Goal: Task Accomplishment & Management: Manage account settings

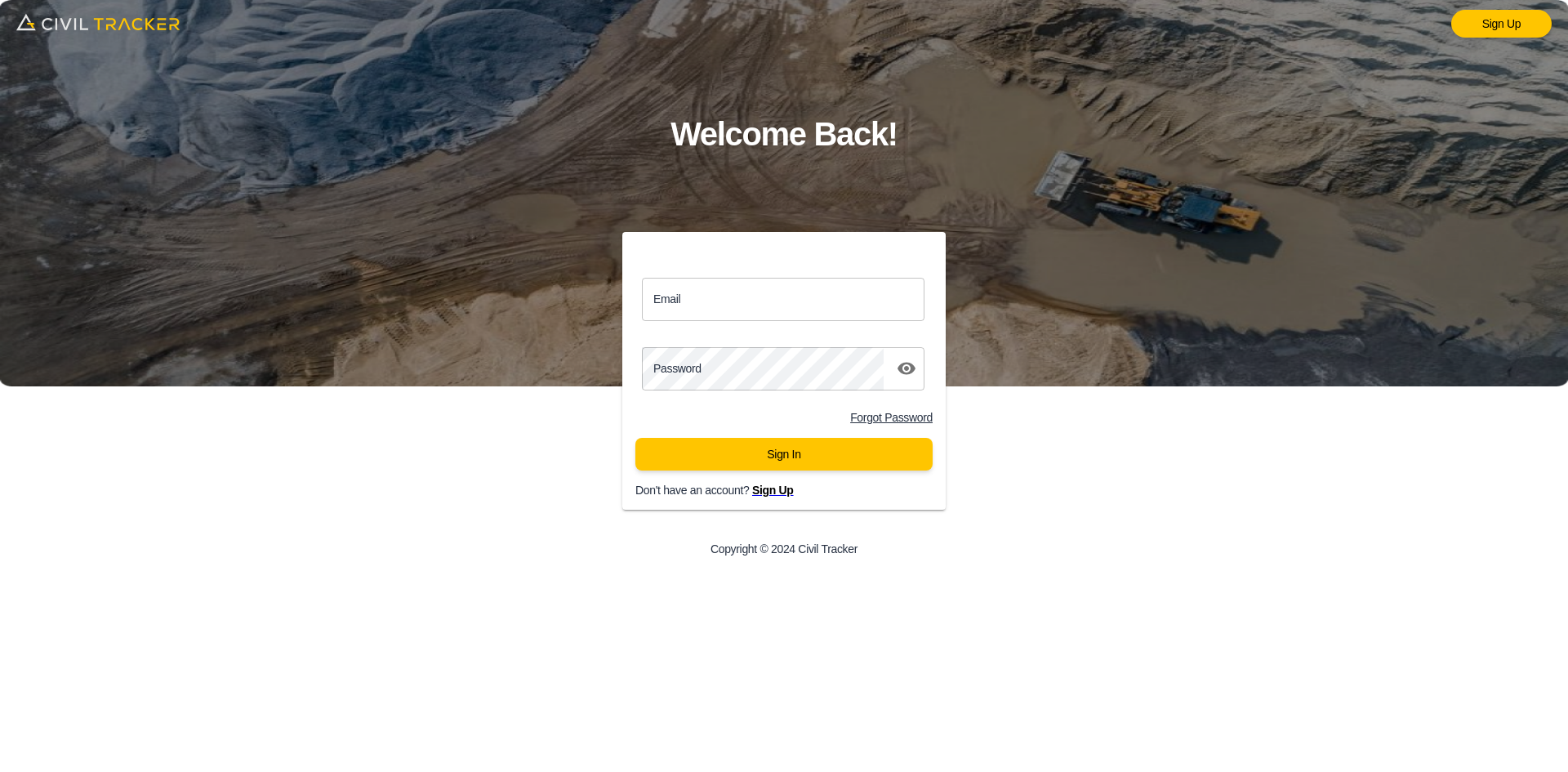
click at [775, 291] on input "Email" at bounding box center [782, 299] width 282 height 43
type input "llbv@envisiongeo.ca"
click button "Sign In" at bounding box center [784, 454] width 298 height 33
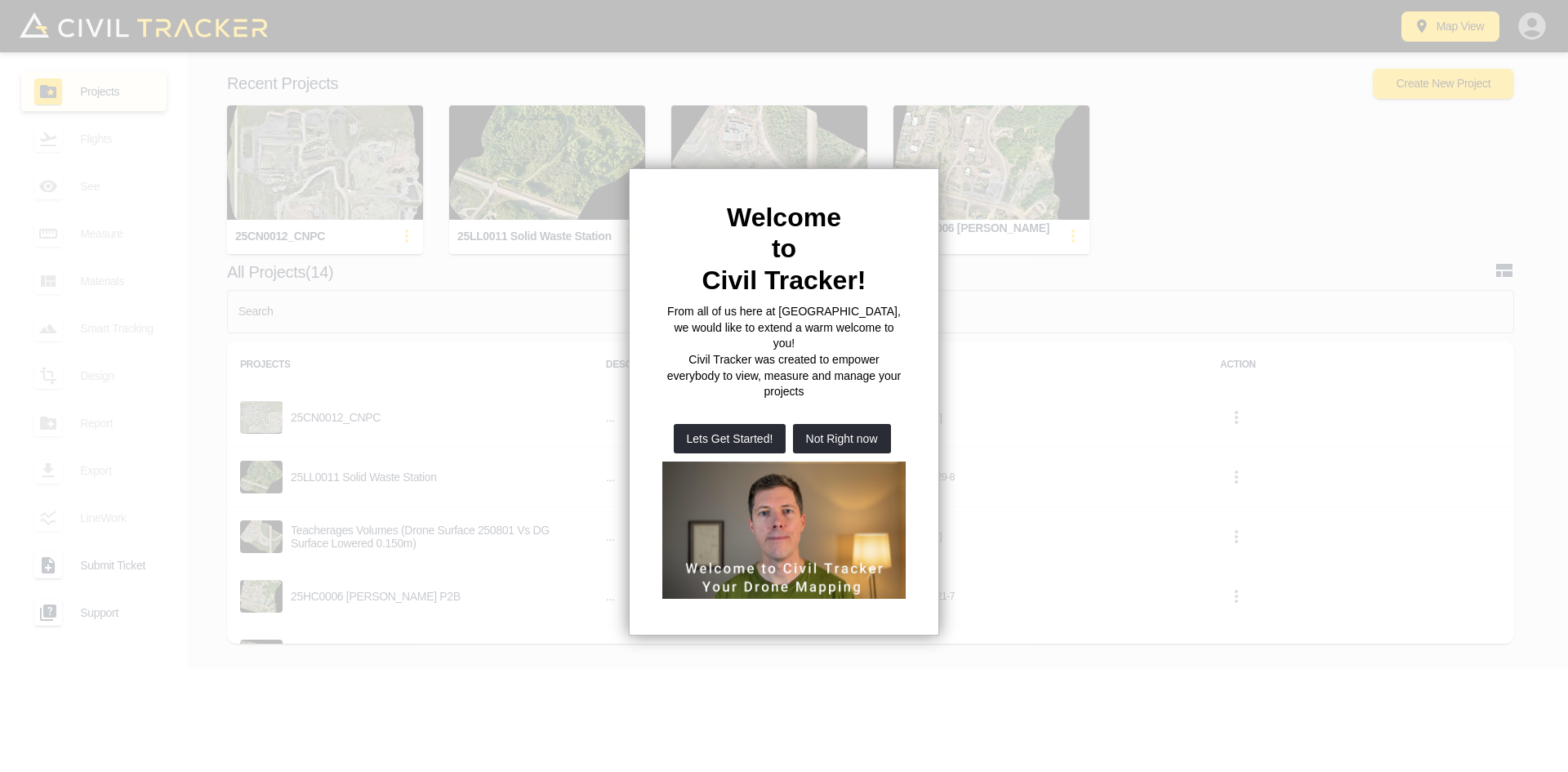
click at [863, 424] on button "Not Right now" at bounding box center [842, 438] width 98 height 29
click at [1437, 83] on button "Create New Project" at bounding box center [1444, 83] width 142 height 30
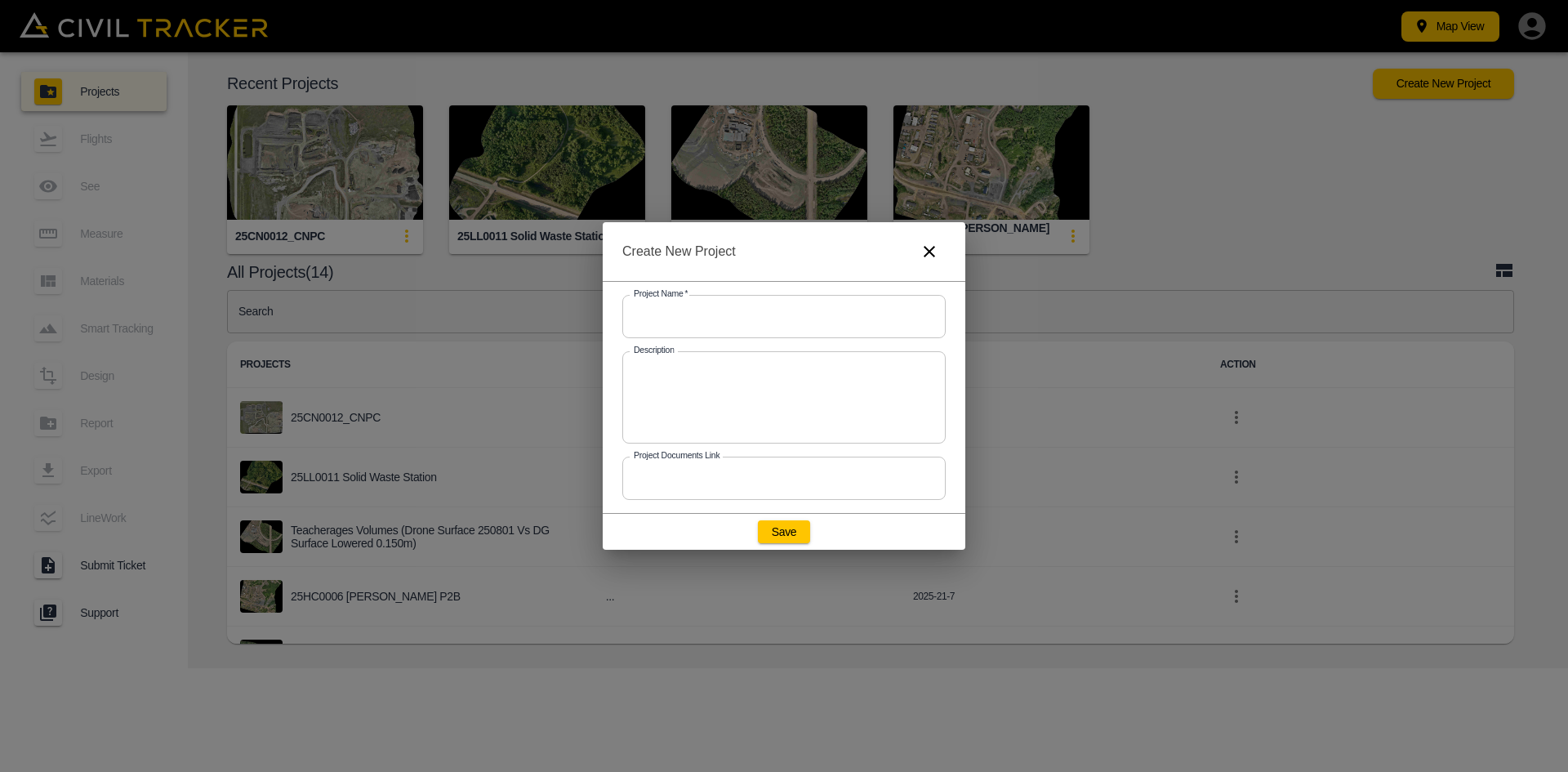
click at [733, 301] on input "text" at bounding box center [784, 317] width 323 height 43
click at [733, 309] on input "text" at bounding box center [784, 317] width 323 height 43
paste input "Function Junction"
click at [818, 315] on input "Function Junction (BC LiDAR vs Photo DSM)" at bounding box center [784, 317] width 323 height 43
type input "Function Junction (BC LiDAR vs Photog. DSM)"
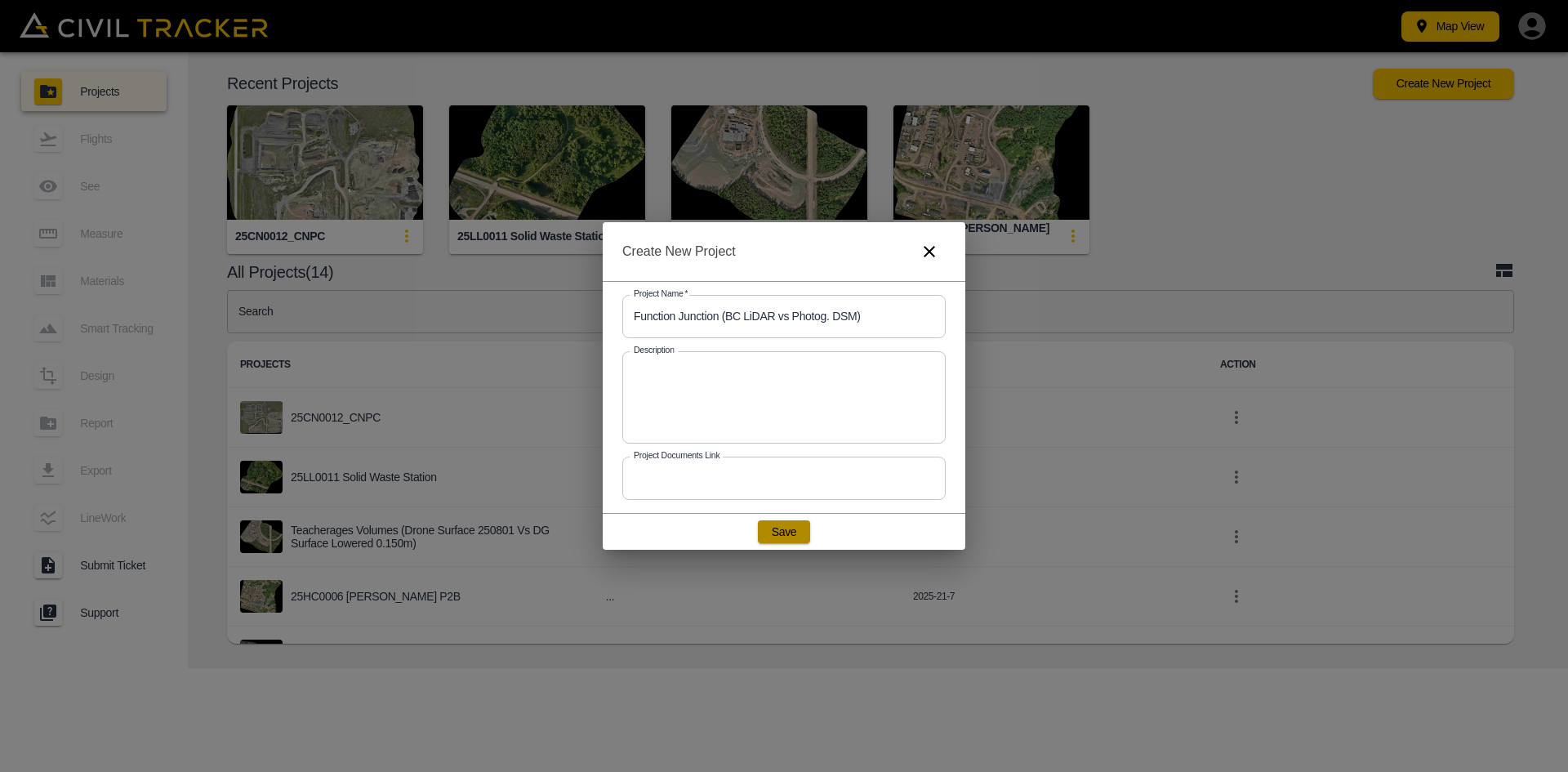
drag, startPoint x: 787, startPoint y: 529, endPoint x: 805, endPoint y: 518, distance: 21.1
click at [787, 530] on button "Save" at bounding box center [784, 532] width 52 height 23
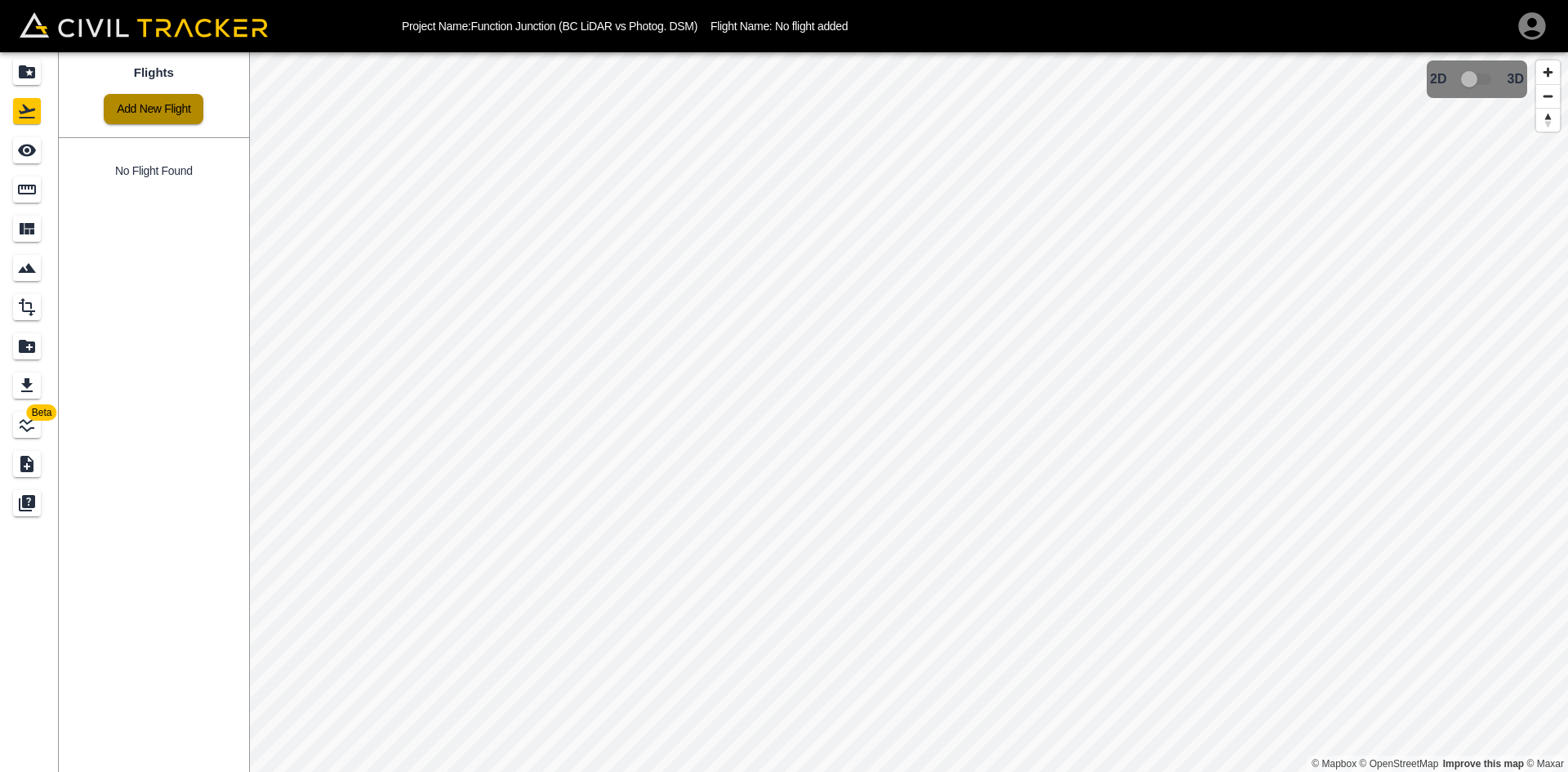
click at [130, 115] on link "Add New Flight" at bounding box center [154, 109] width 100 height 30
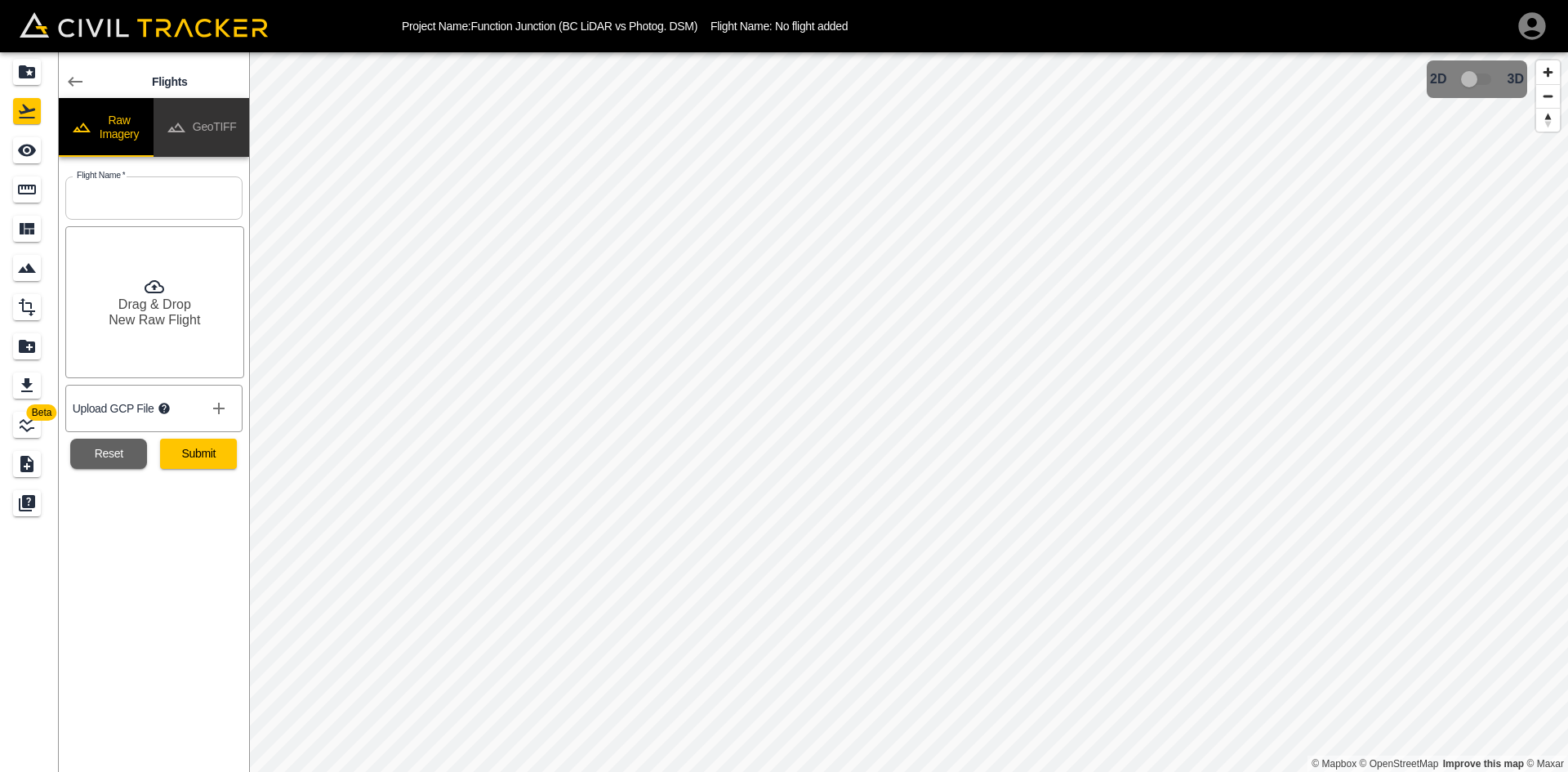
click at [202, 118] on button "GeoTIFF" at bounding box center [201, 127] width 95 height 59
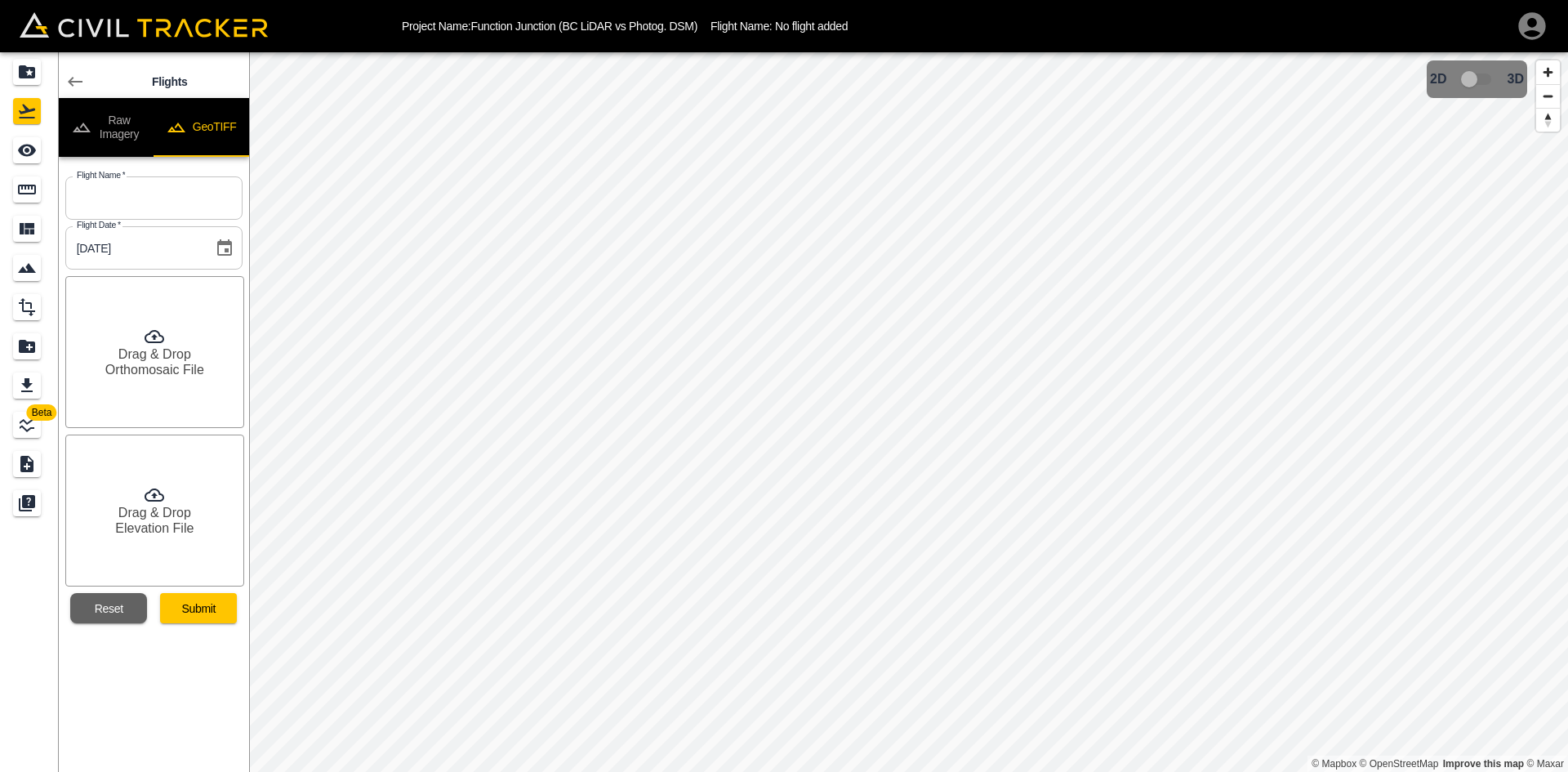
click at [209, 119] on button "GeoTIFF" at bounding box center [201, 127] width 95 height 59
click at [163, 189] on input "text" at bounding box center [154, 198] width 178 height 43
type input "BC LiDAR"
click at [156, 337] on icon at bounding box center [154, 336] width 20 height 13
click at [178, 519] on h6 "Drag & Drop" at bounding box center [154, 512] width 73 height 15
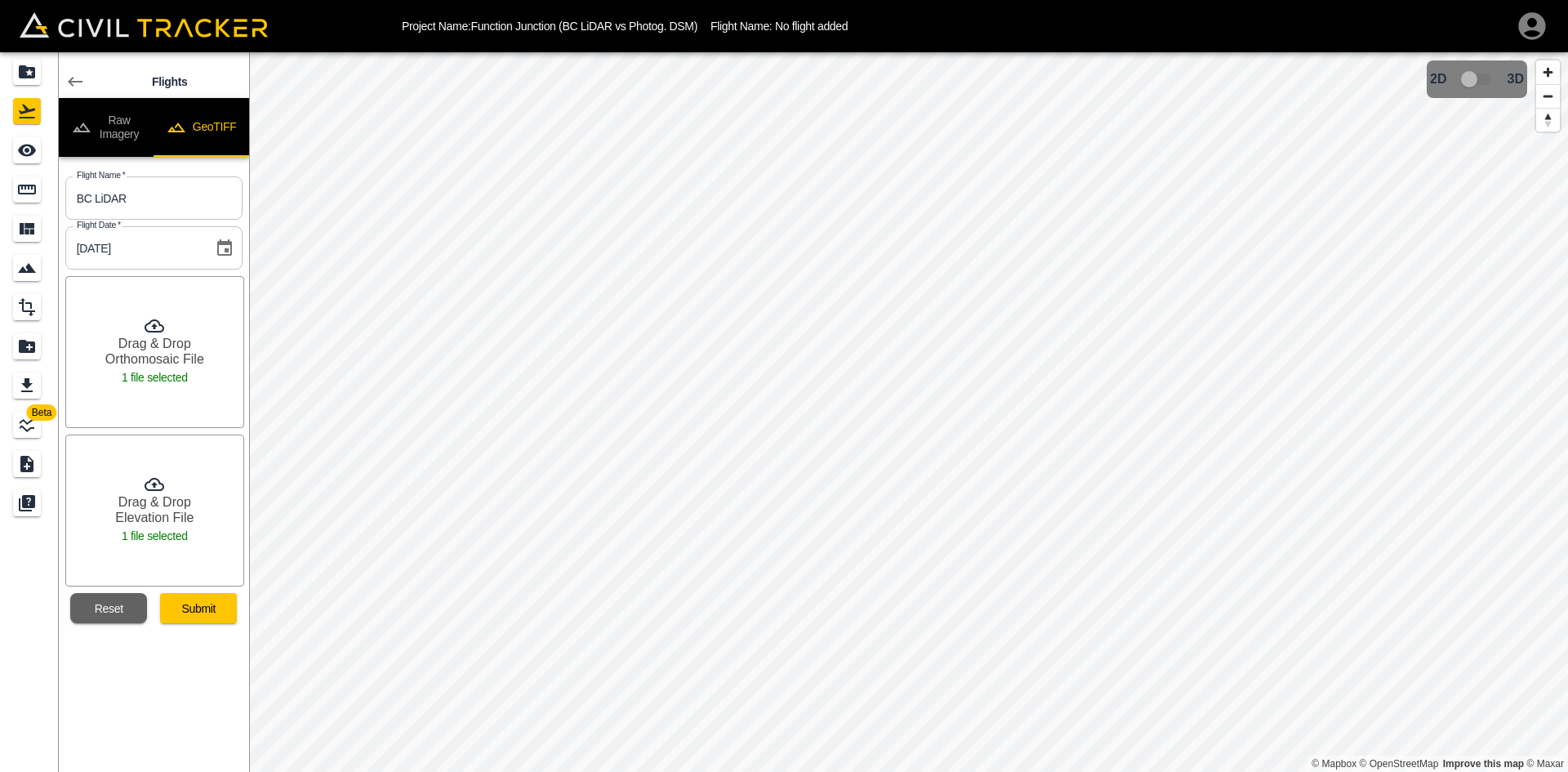
click at [213, 607] on button "Submit" at bounding box center [199, 607] width 77 height 30
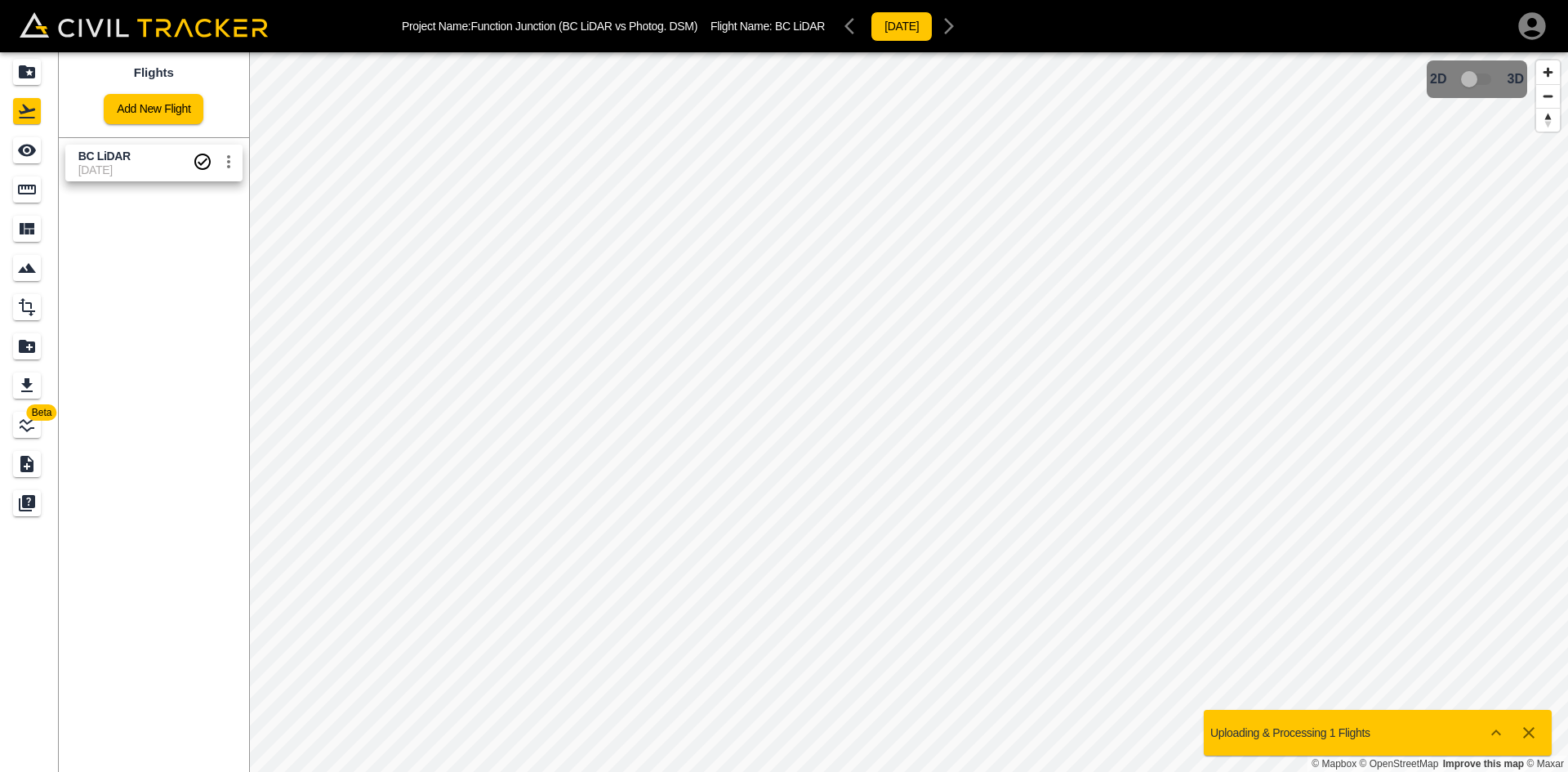
click at [132, 111] on link "Add New Flight" at bounding box center [154, 109] width 100 height 30
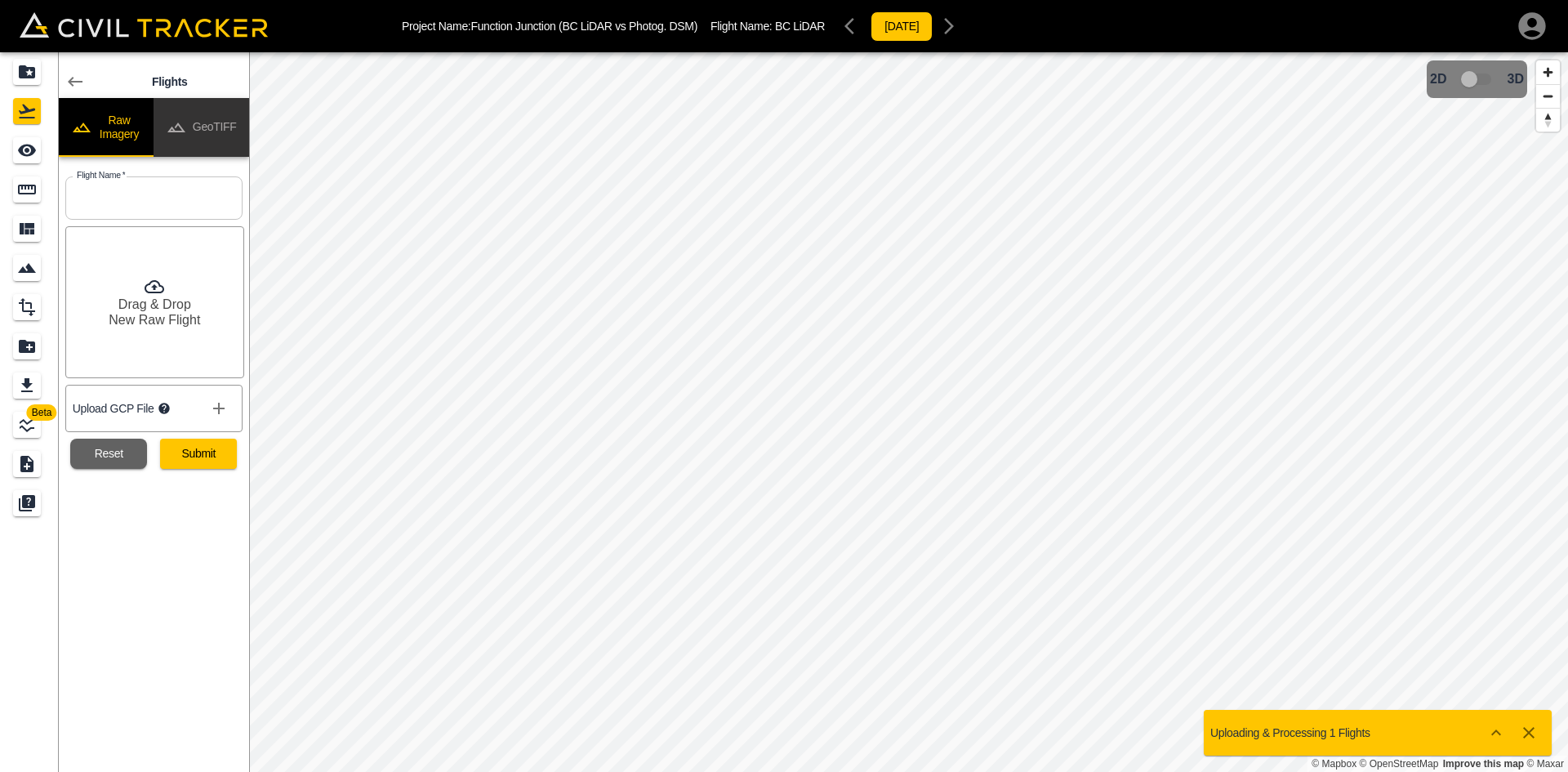
click at [202, 136] on button "GeoTIFF" at bounding box center [201, 127] width 95 height 59
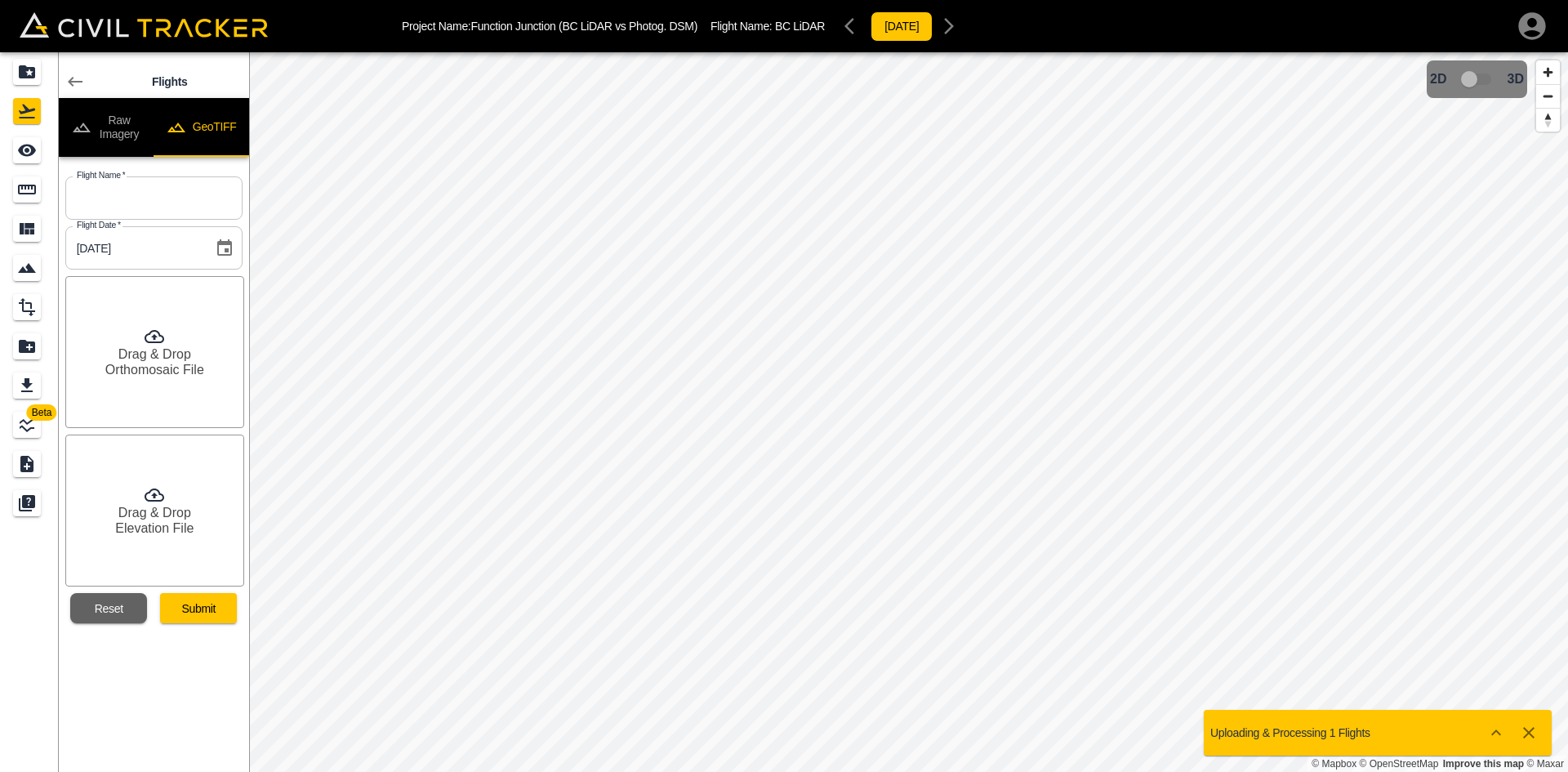
click at [188, 203] on input "text" at bounding box center [154, 198] width 178 height 43
type input "Aug 18, 2024"
click at [160, 358] on h6 "Drag & Drop" at bounding box center [154, 354] width 73 height 15
click at [173, 521] on h6 "Elevation File" at bounding box center [154, 528] width 78 height 15
click at [202, 614] on button "Submit" at bounding box center [199, 607] width 77 height 30
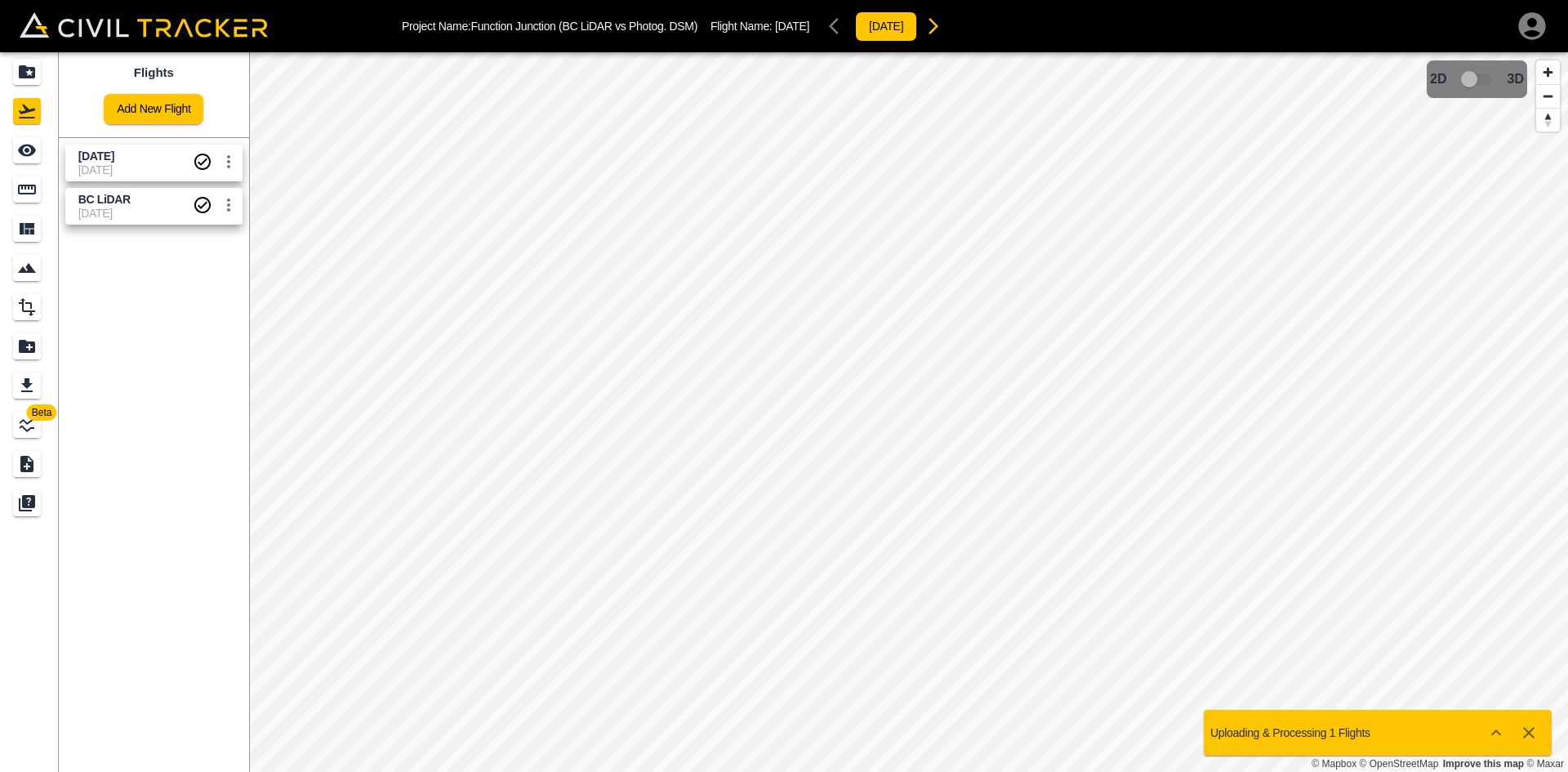
click at [119, 167] on span "9-11-2025" at bounding box center [135, 169] width 114 height 13
click at [20, 156] on icon "See" at bounding box center [27, 150] width 20 height 20
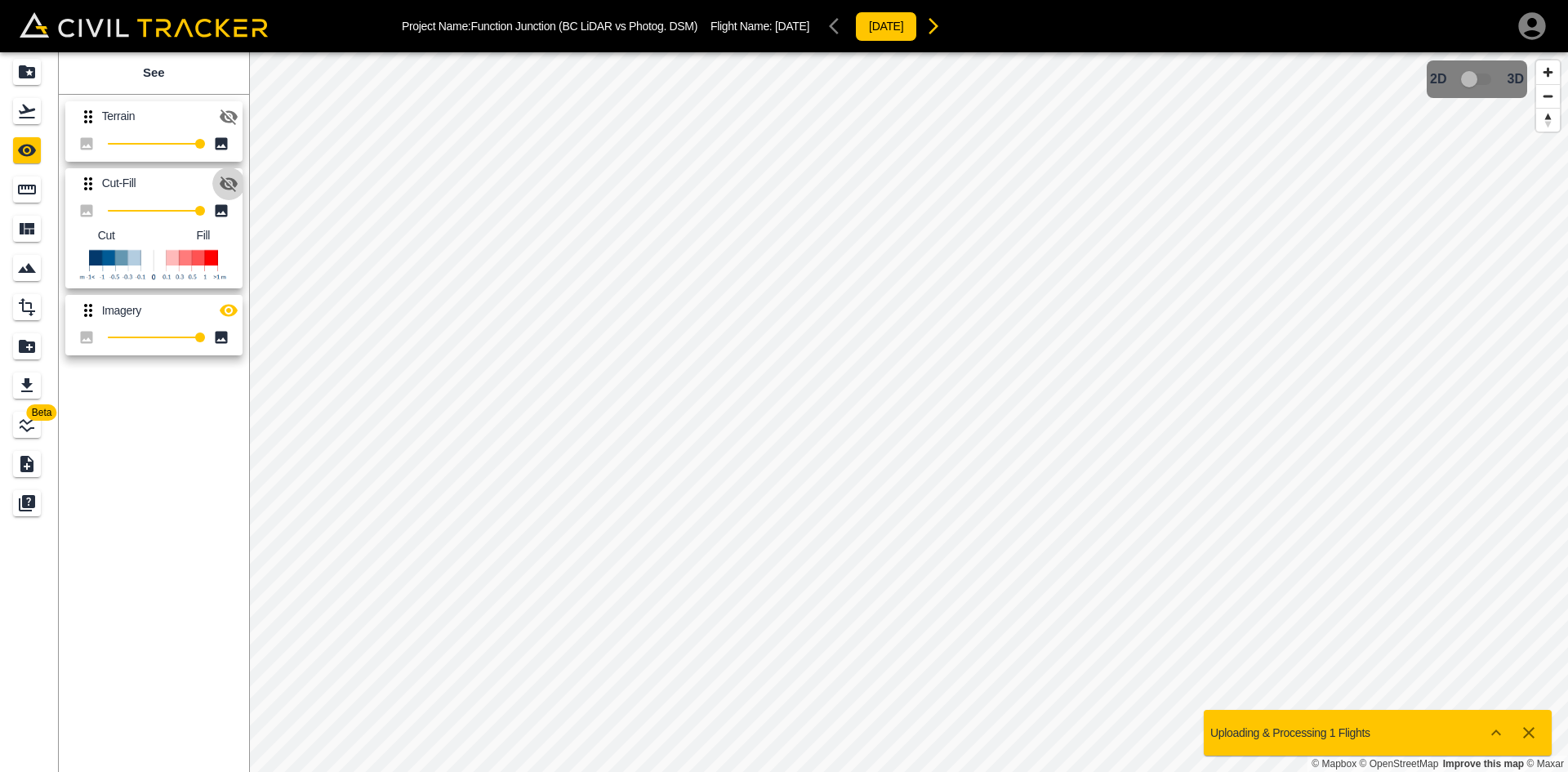
drag, startPoint x: 226, startPoint y: 182, endPoint x: 231, endPoint y: 305, distance: 123.1
click at [228, 185] on icon "button" at bounding box center [228, 184] width 20 height 20
click at [227, 308] on icon "button" at bounding box center [228, 310] width 20 height 20
click at [22, 106] on icon "Flights" at bounding box center [27, 111] width 20 height 20
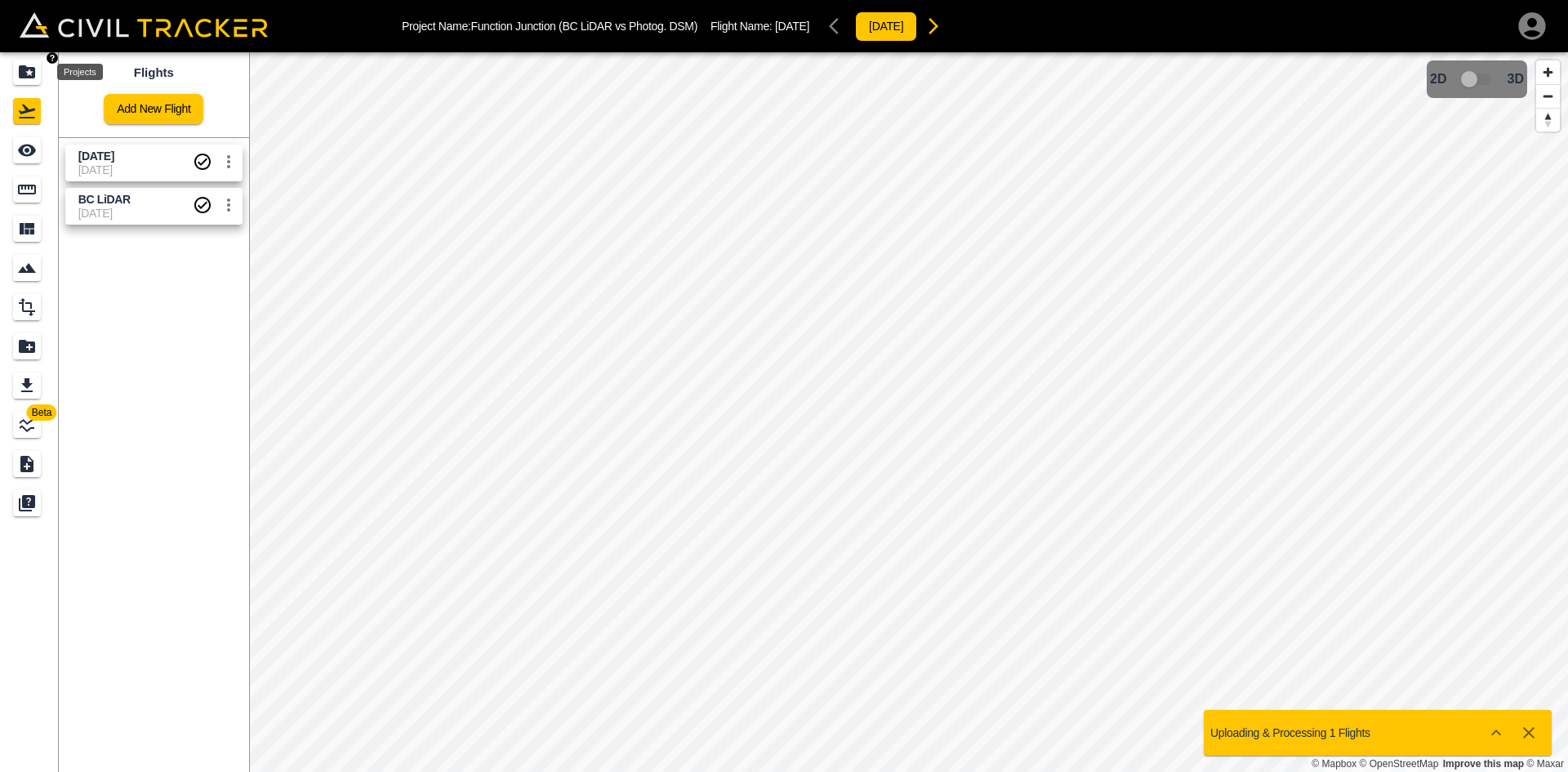
click at [25, 75] on icon "Projects" at bounding box center [27, 71] width 16 height 13
